Goal: Information Seeking & Learning: Learn about a topic

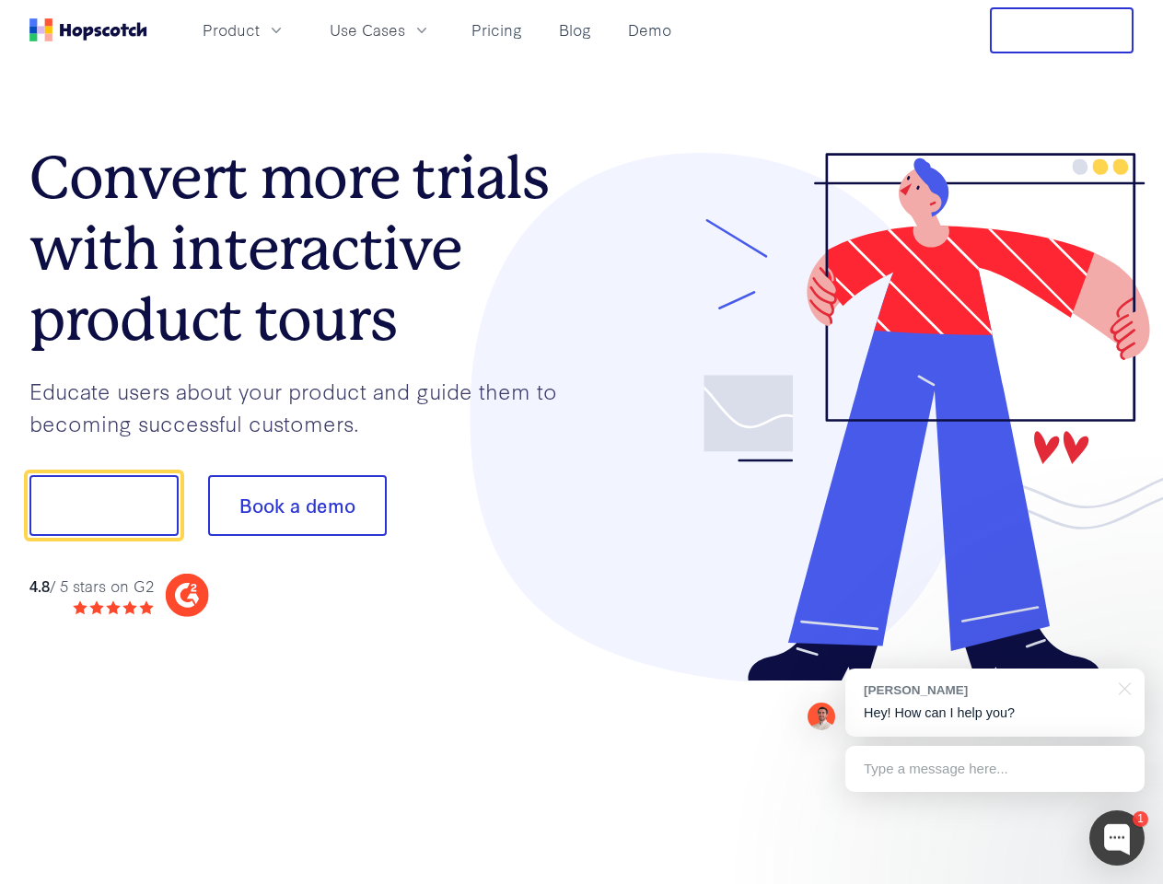
click at [582, 442] on div at bounding box center [858, 417] width 552 height 529
click at [260, 29] on span "Product" at bounding box center [231, 29] width 57 height 23
click at [405, 29] on span "Use Cases" at bounding box center [367, 29] width 75 height 23
click at [1062, 30] on button "Free Trial" at bounding box center [1062, 30] width 144 height 46
click at [103, 505] on button "Show me!" at bounding box center [103, 505] width 149 height 61
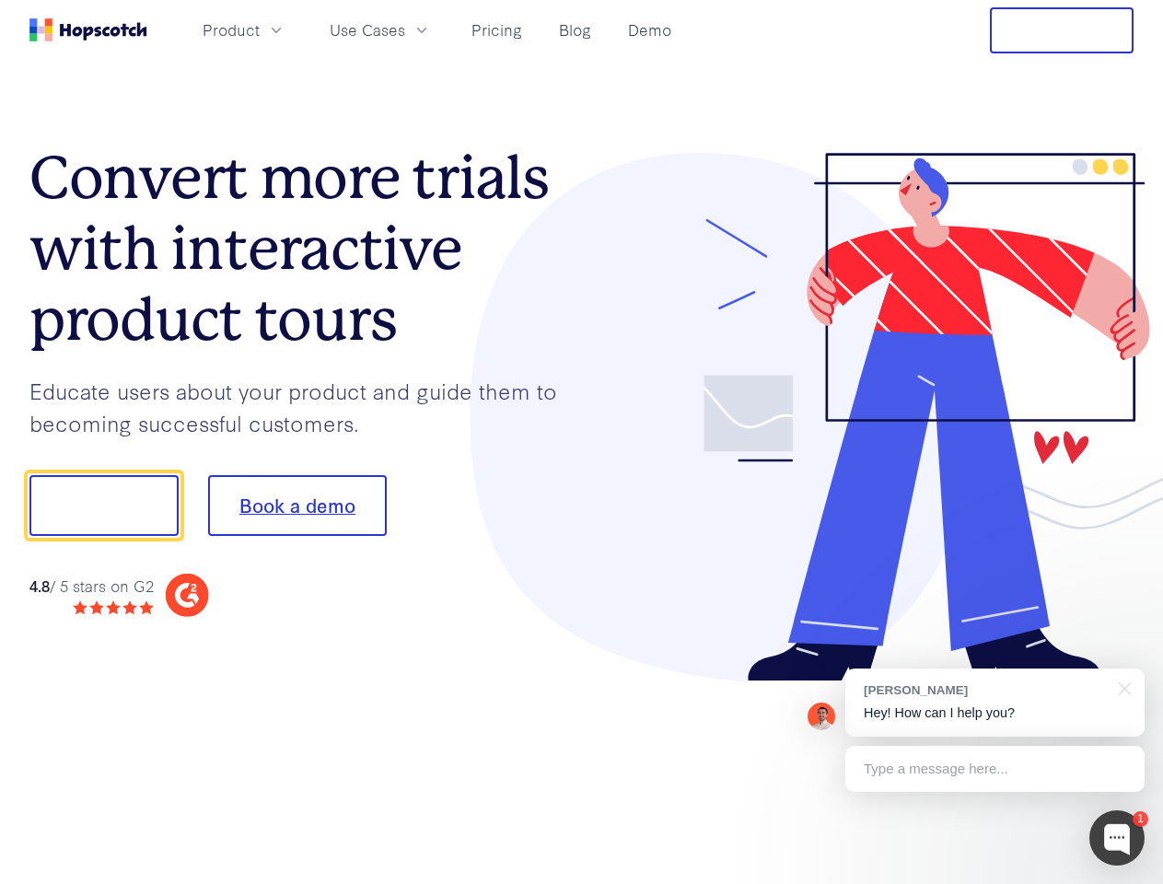
click at [296, 505] on button "Book a demo" at bounding box center [297, 505] width 179 height 61
click at [1117, 838] on div at bounding box center [1116, 837] width 55 height 55
click at [994, 703] on div "[PERSON_NAME] Hey! How can I help you?" at bounding box center [994, 702] width 299 height 68
click at [1121, 687] on div at bounding box center [971, 503] width 345 height 614
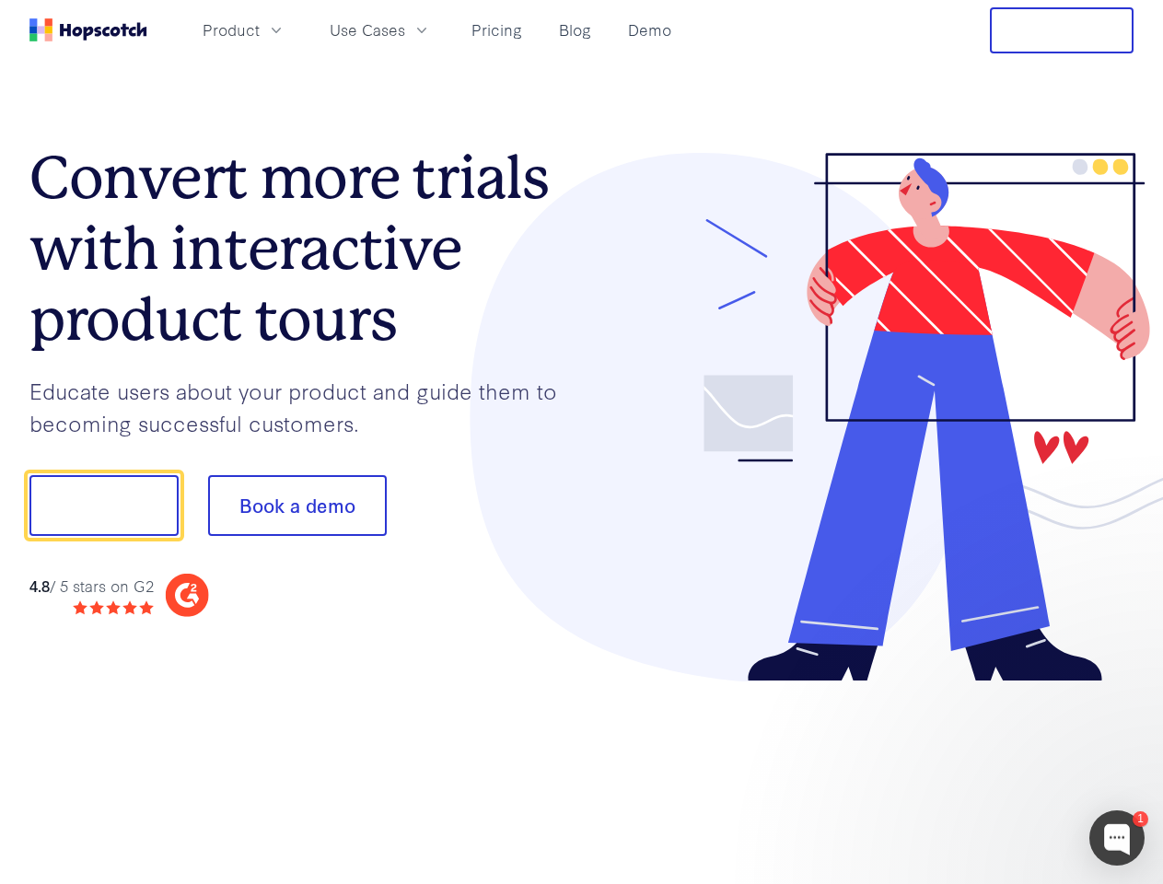
click at [994, 769] on div at bounding box center [971, 626] width 345 height 367
